Goal: Transaction & Acquisition: Purchase product/service

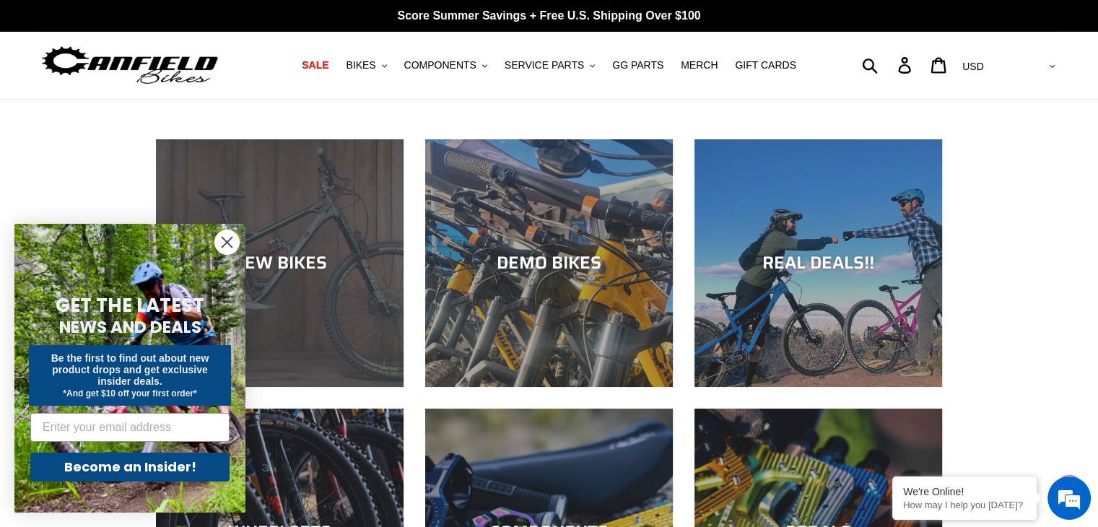
click at [269, 265] on div "NEW BIKES" at bounding box center [280, 263] width 248 height 21
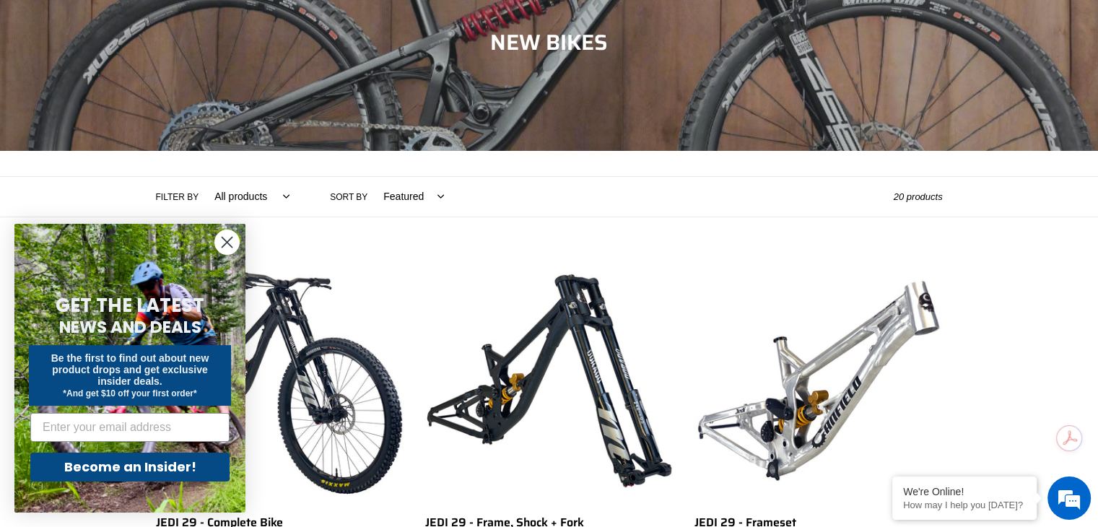
scroll to position [217, 0]
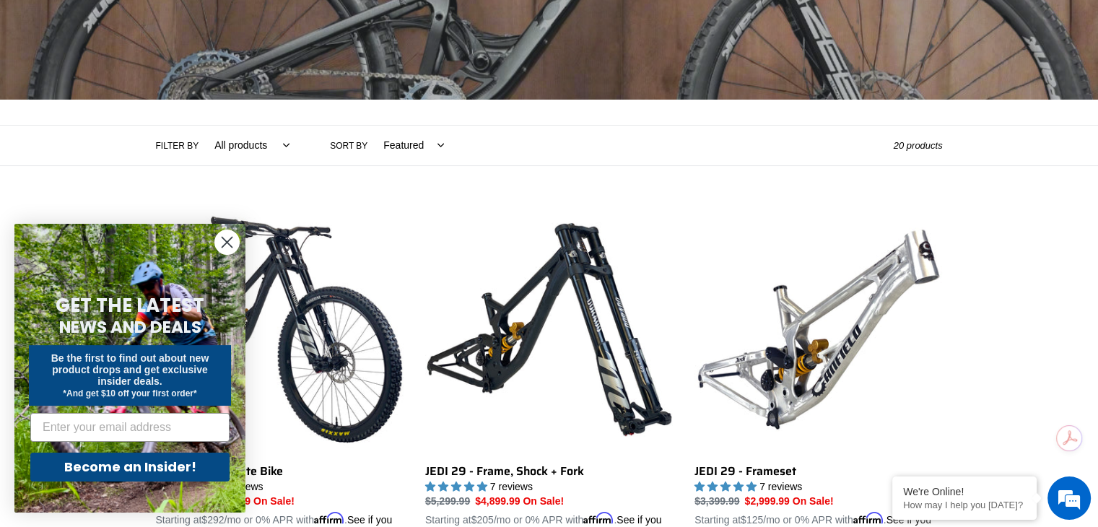
click at [230, 246] on circle "Close dialog" at bounding box center [227, 242] width 24 height 24
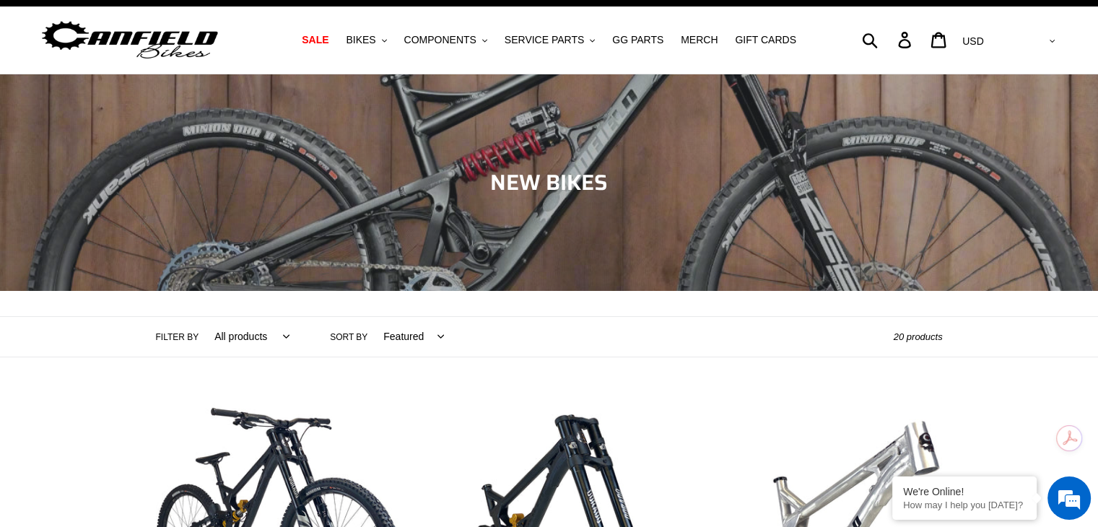
scroll to position [0, 0]
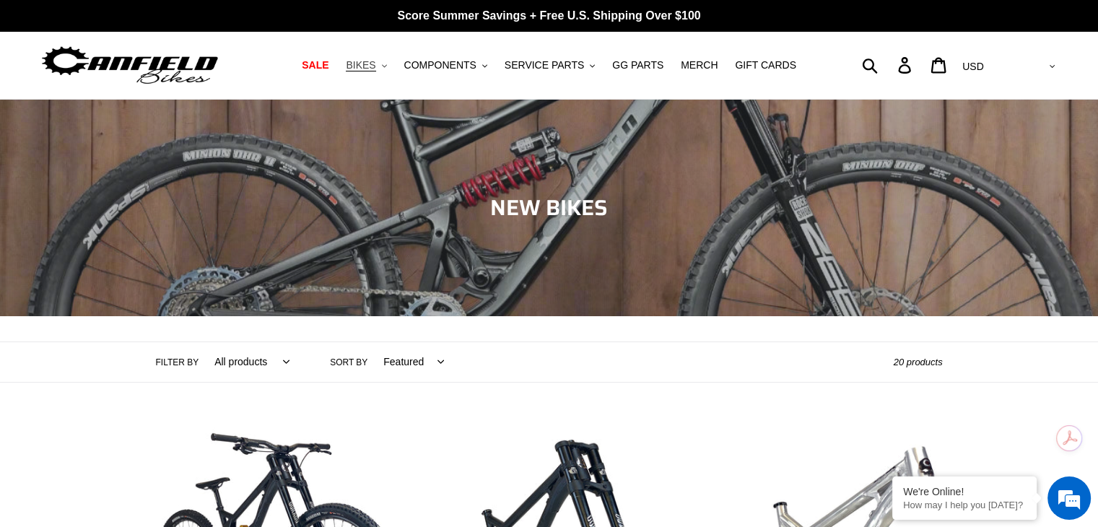
click at [376, 67] on span "BIKES" at bounding box center [361, 65] width 30 height 12
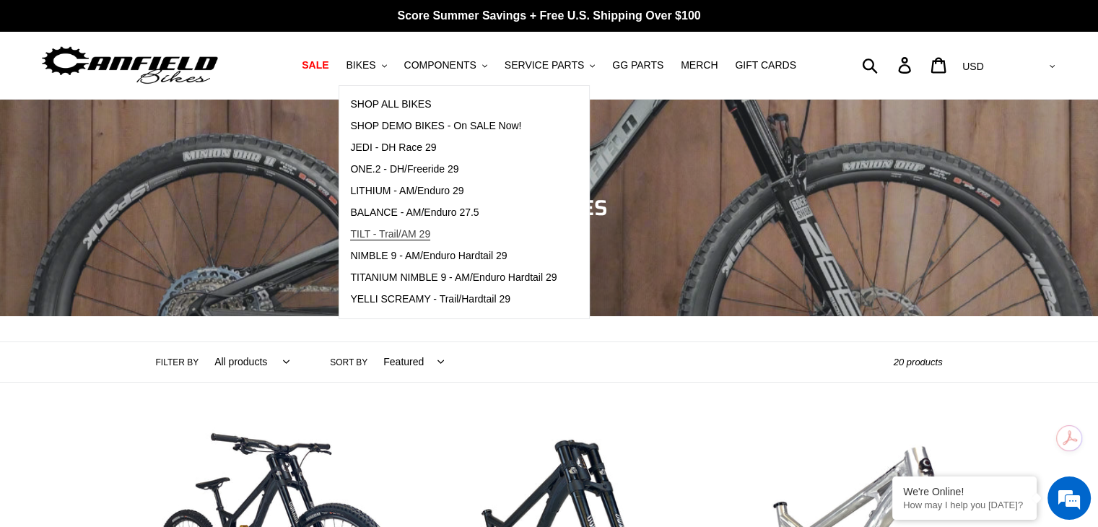
click at [402, 228] on span "TILT - Trail/AM 29" at bounding box center [390, 234] width 80 height 12
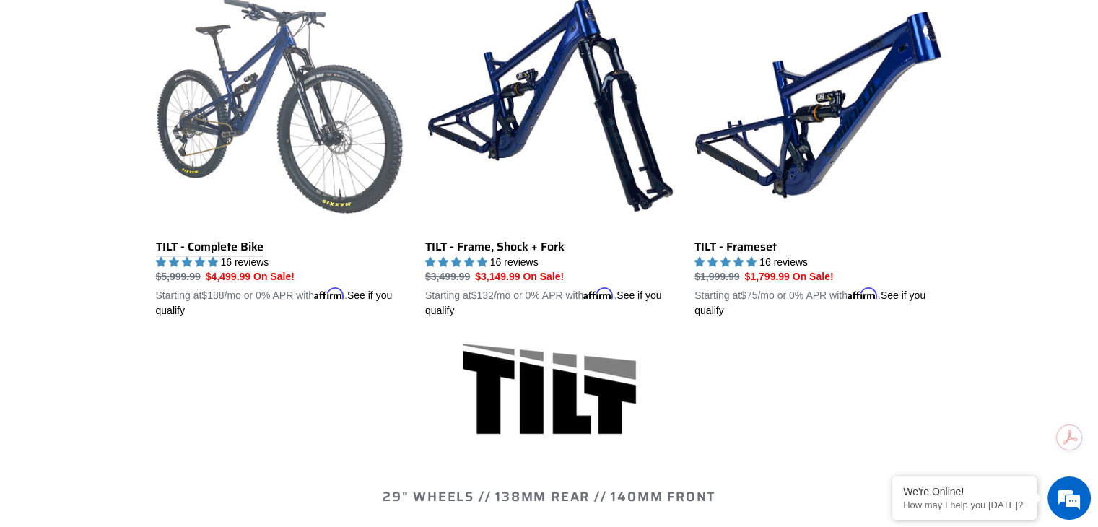
scroll to position [361, 0]
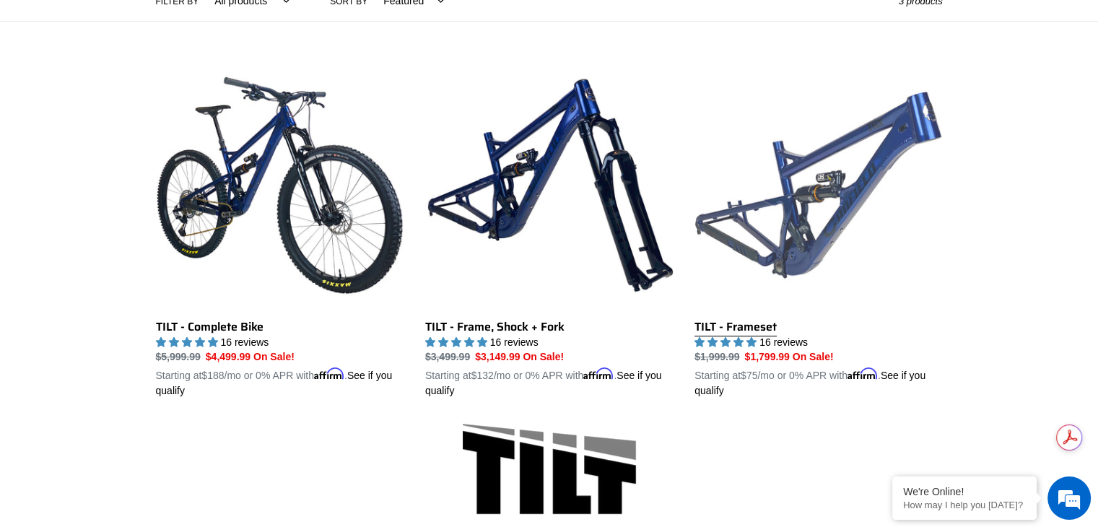
click at [821, 208] on link "TILT - Frameset" at bounding box center [819, 230] width 248 height 338
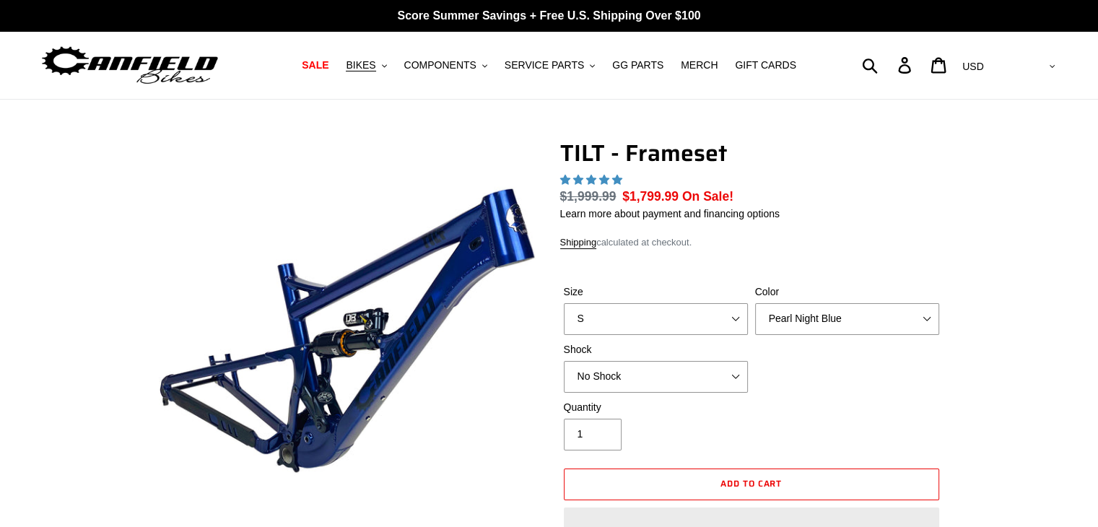
select select "highest-rating"
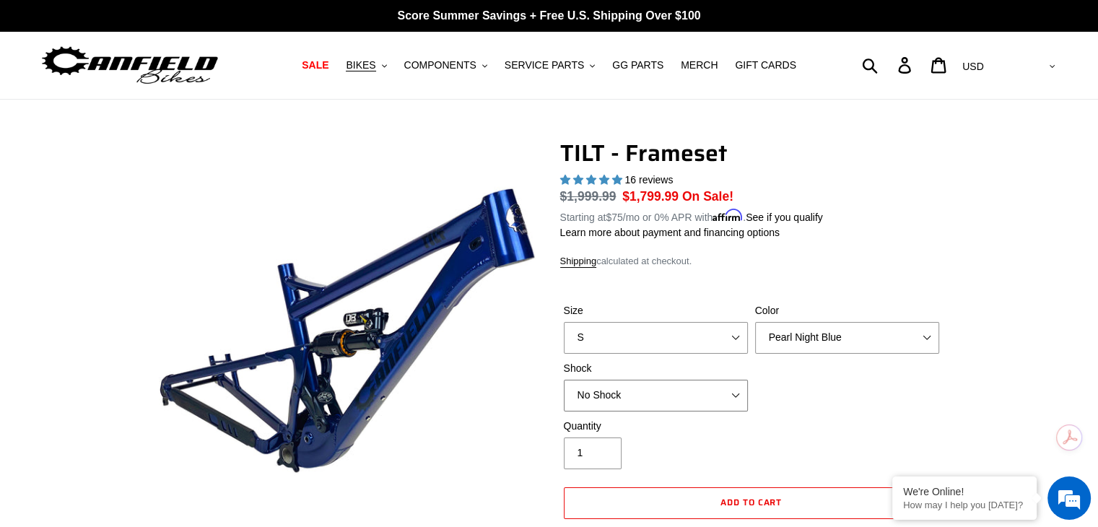
click at [641, 391] on select "No Shock Cane Creek DB Kitsuma Air RockShox Deluxe Ultimate Fox FLOAT X EXT Sto…" at bounding box center [656, 396] width 184 height 32
